Goal: Task Accomplishment & Management: Use online tool/utility

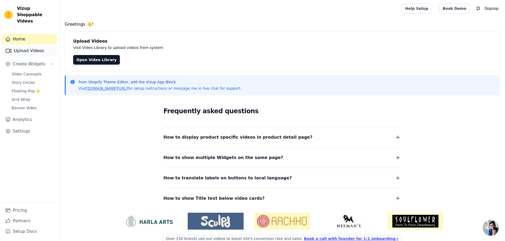
click at [21, 46] on link "Upload Videos" at bounding box center [29, 51] width 55 height 11
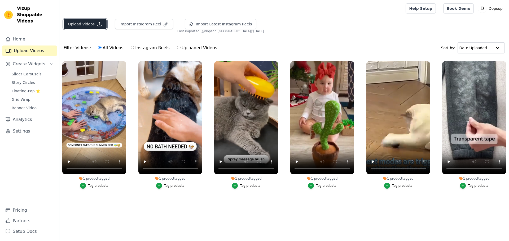
click at [85, 24] on button "Upload Videos" at bounding box center [85, 24] width 43 height 10
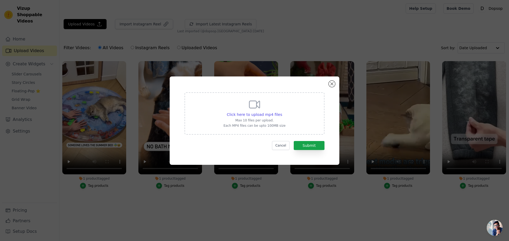
click at [254, 110] on icon at bounding box center [254, 104] width 13 height 13
click at [282, 112] on input "Click here to upload mp4 files Max 10 files per upload. Each MP4 files can be u…" at bounding box center [282, 112] width 0 height 0
type input "C:\fakepath\Rolling Smart Electric Pet Ball for Cats and Dogs🐾This Automatic Ca…"
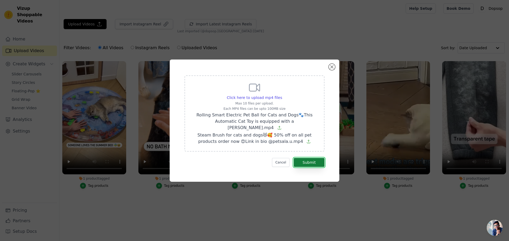
click at [306, 159] on button "Submit" at bounding box center [309, 162] width 31 height 9
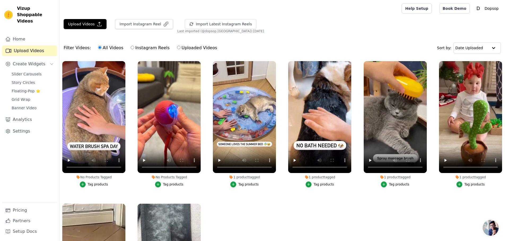
click at [162, 183] on button "Tag products" at bounding box center [169, 185] width 28 height 6
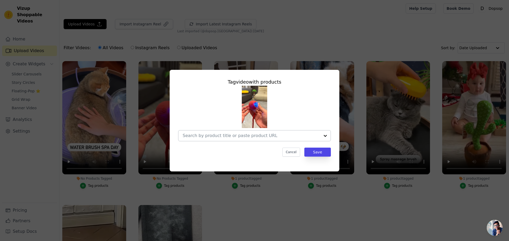
click at [283, 132] on div at bounding box center [251, 136] width 137 height 11
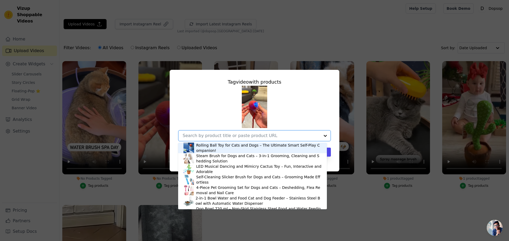
click at [232, 148] on div "Rolling Ball Toy for Cats and Dogs – The Ultimate Smart Self-Play Companion!" at bounding box center [258, 148] width 125 height 11
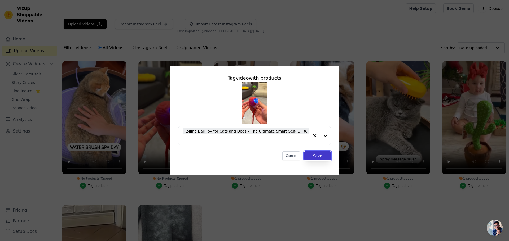
click at [317, 158] on button "Save" at bounding box center [317, 156] width 26 height 9
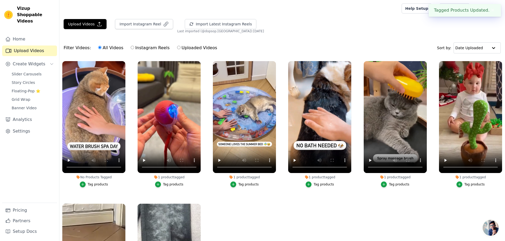
click at [97, 184] on div "Tag products" at bounding box center [98, 185] width 20 height 4
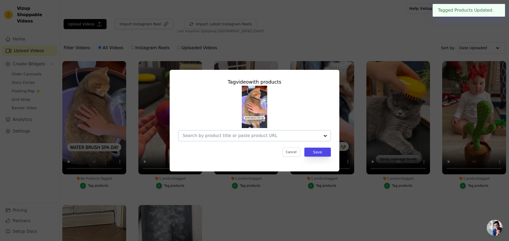
click at [253, 136] on input "No Products Tagged Tag video with products Cancel Save Tag products" at bounding box center [251, 135] width 137 height 5
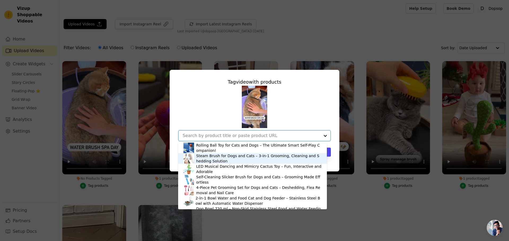
click at [236, 158] on div "Steam Brush for Dogs and Cats – 3-in-1 Grooming, Cleaning and Shedding Solution" at bounding box center [258, 158] width 125 height 11
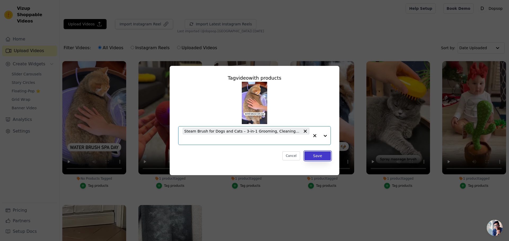
click at [314, 155] on button "Save" at bounding box center [317, 156] width 26 height 9
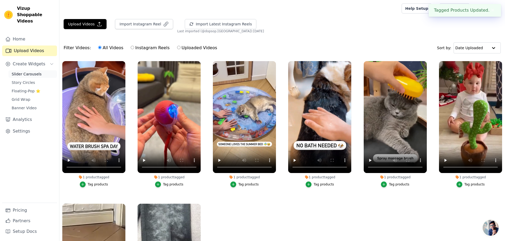
click at [29, 72] on span "Slider Carousels" at bounding box center [27, 74] width 30 height 5
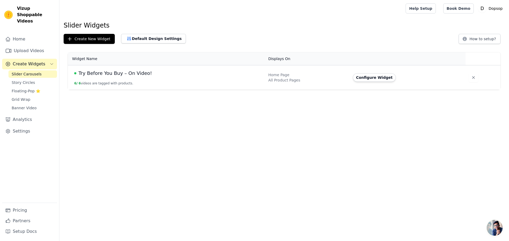
click at [135, 75] on span "Try Before You Buy – On Video!" at bounding box center [114, 73] width 73 height 7
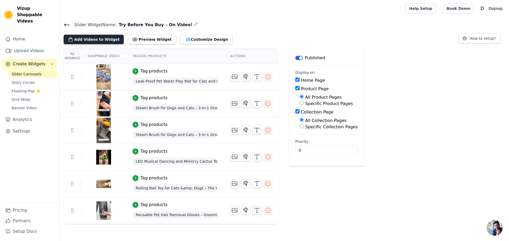
click at [99, 38] on button "Add Videos to Widget" at bounding box center [94, 40] width 60 height 10
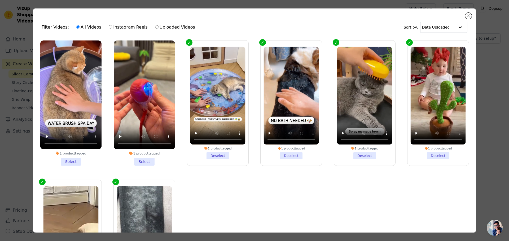
click at [140, 159] on li "1 product tagged Select" at bounding box center [144, 103] width 61 height 125
click at [0, 0] on input "1 product tagged Select" at bounding box center [0, 0] width 0 height 0
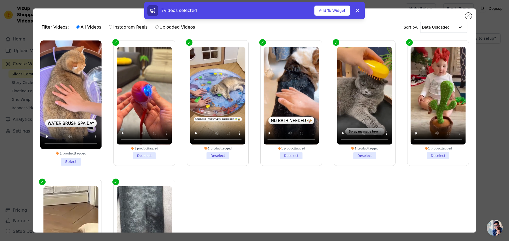
click at [78, 158] on li "1 product tagged Select" at bounding box center [70, 103] width 61 height 125
click at [0, 0] on input "1 product tagged Select" at bounding box center [0, 0] width 0 height 0
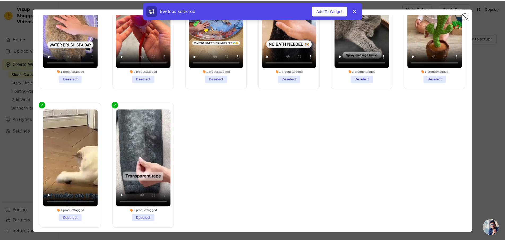
scroll to position [46, 0]
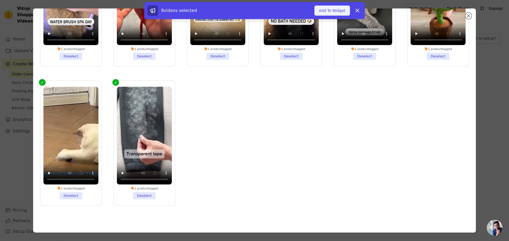
click at [323, 9] on button "Add To Widget" at bounding box center [332, 11] width 36 height 10
